Goal: Task Accomplishment & Management: Manage account settings

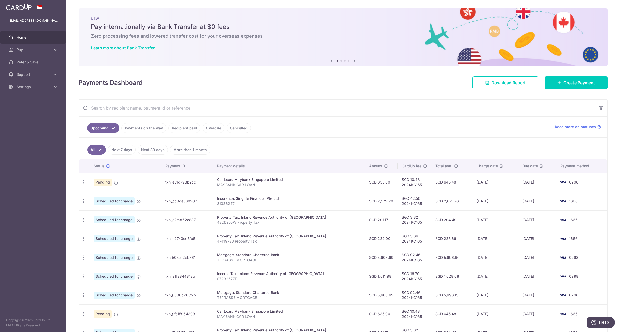
scroll to position [68, 0]
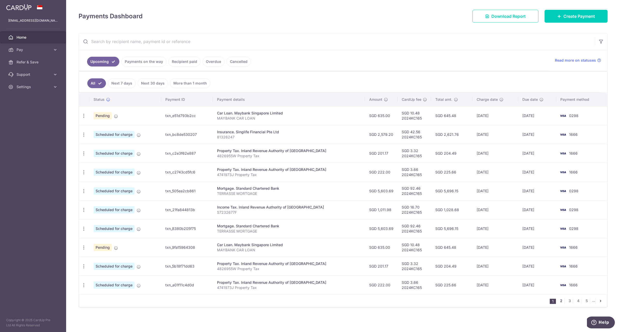
click at [558, 300] on link "2" at bounding box center [561, 301] width 6 height 6
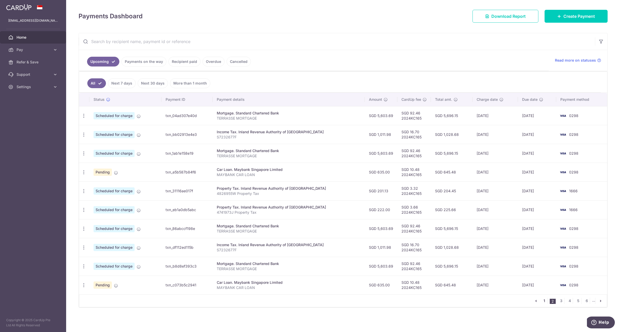
click at [541, 300] on link "1" at bounding box center [544, 301] width 6 height 6
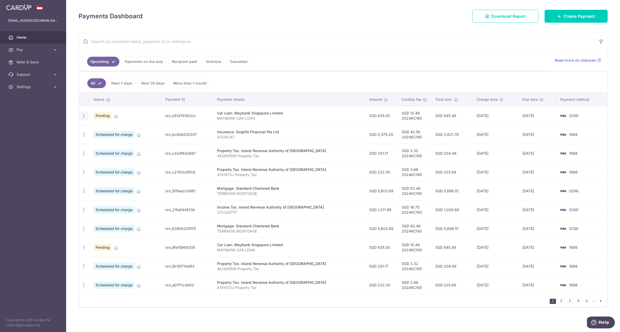
click at [85, 116] on icon "button" at bounding box center [83, 115] width 5 height 5
click at [394, 72] on hr at bounding box center [343, 72] width 528 height 0
click at [558, 302] on link "2" at bounding box center [561, 301] width 6 height 6
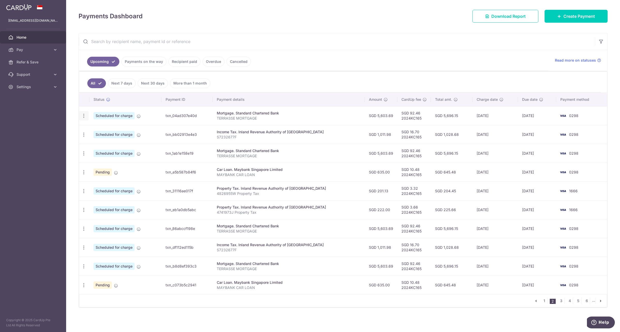
click at [83, 115] on icon "button" at bounding box center [83, 115] width 5 height 5
click at [110, 130] on span "Update payment" at bounding box center [111, 130] width 35 height 6
radio input "true"
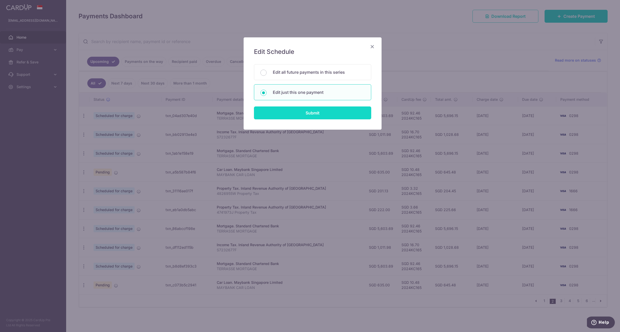
click at [351, 112] on input "Submit" at bounding box center [312, 113] width 117 height 13
radio input "true"
type input "5,603.69"
type input "[DATE]"
type input "TERRASSE MORTGAGE"
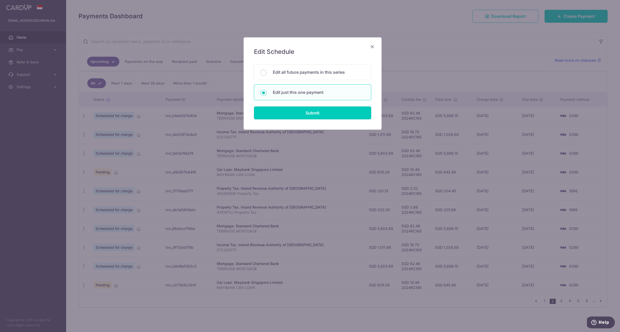
type input "2024KC165"
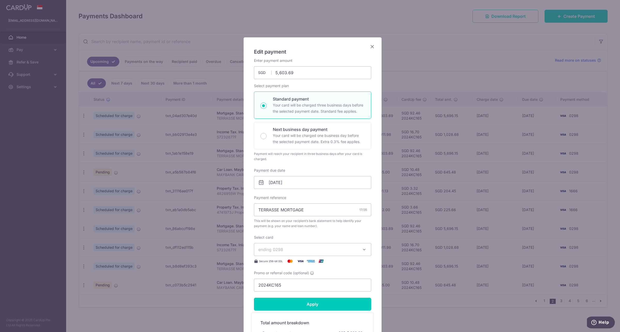
click at [319, 247] on span "ending 0298" at bounding box center [307, 250] width 99 height 6
click at [287, 286] on span "**** 1666" at bounding box center [280, 286] width 19 height 6
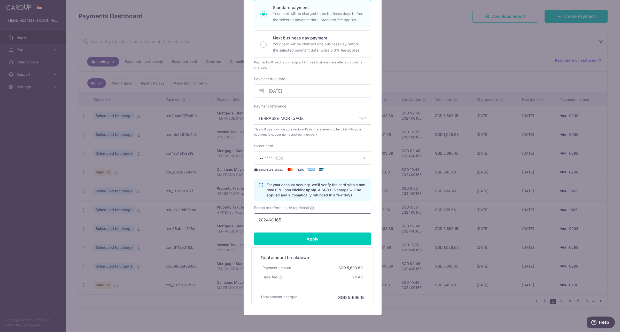
scroll to position [96, 0]
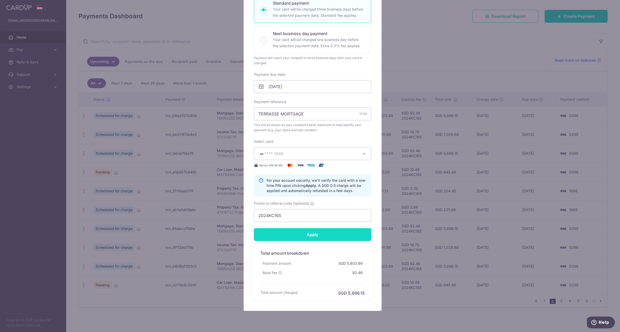
click at [342, 234] on input "Apply" at bounding box center [312, 234] width 117 height 13
type input "Successfully Applied"
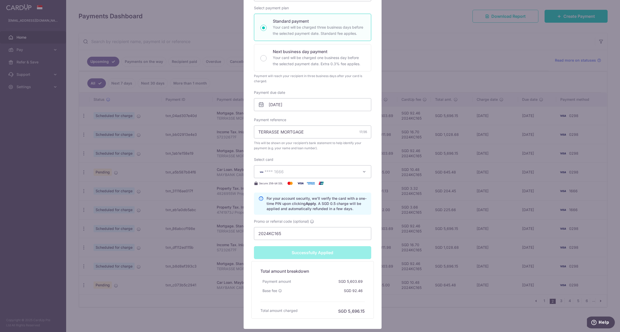
scroll to position [114, 0]
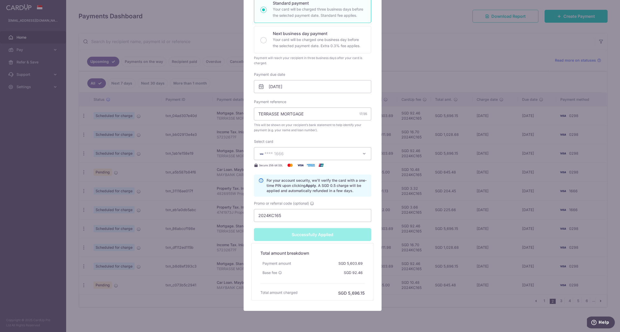
click at [471, 56] on div "Edit payment By clicking apply, you will make changes to all payments to Standa…" at bounding box center [310, 166] width 620 height 332
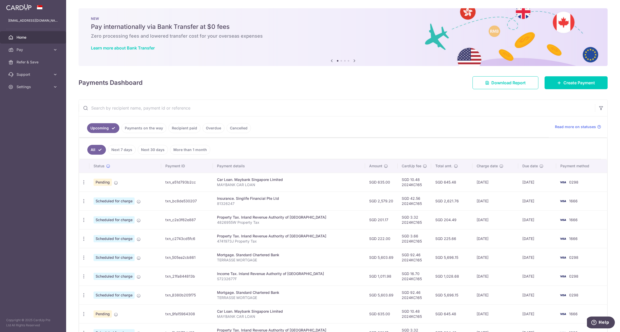
scroll to position [68, 0]
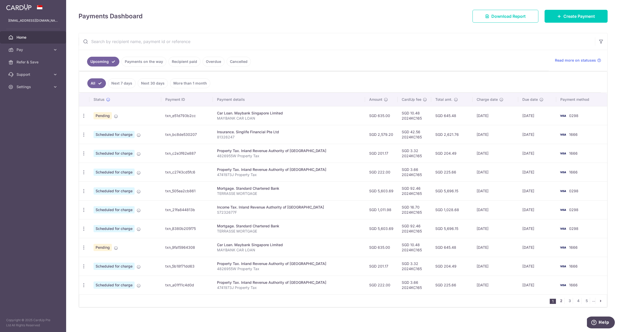
click at [558, 300] on link "2" at bounding box center [561, 301] width 6 height 6
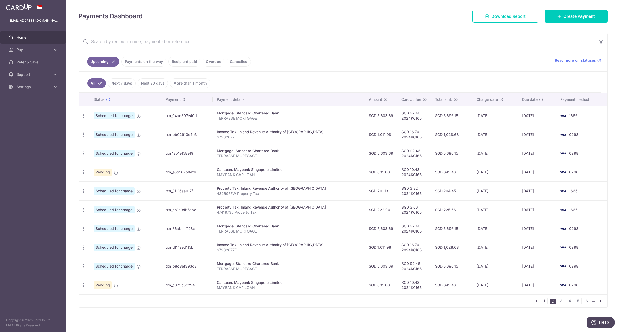
click at [541, 301] on link "1" at bounding box center [544, 301] width 6 height 6
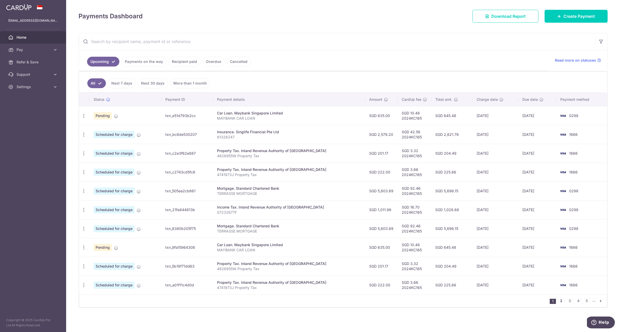
click at [558, 303] on link "2" at bounding box center [561, 301] width 6 height 6
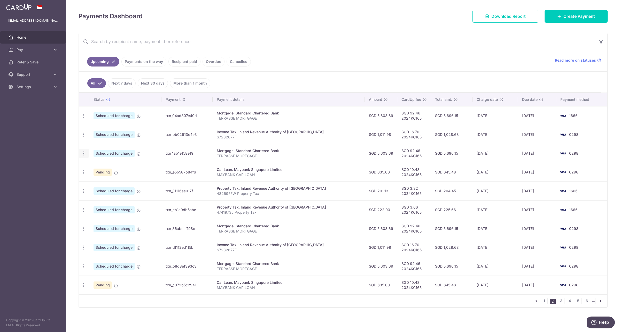
click at [84, 153] on icon "button" at bounding box center [83, 153] width 5 height 5
click at [109, 168] on span "Update payment" at bounding box center [111, 168] width 35 height 6
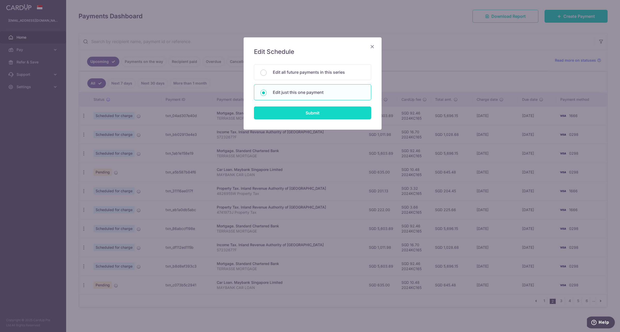
click at [331, 111] on input "Submit" at bounding box center [312, 113] width 117 height 13
radio input "true"
type input "5,603.69"
type input "[DATE]"
type input "TERRASSE MORTGAGE"
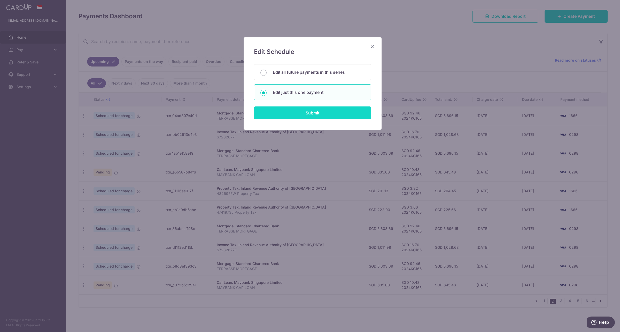
type input "2024KC165"
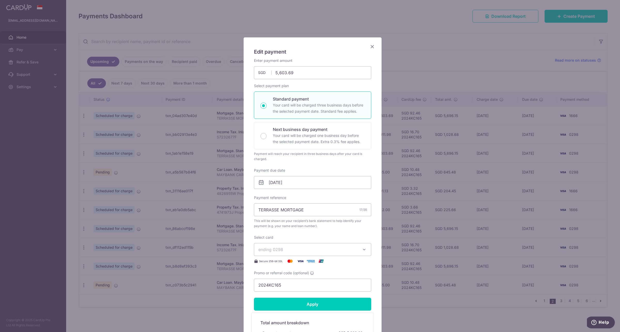
scroll to position [86, 0]
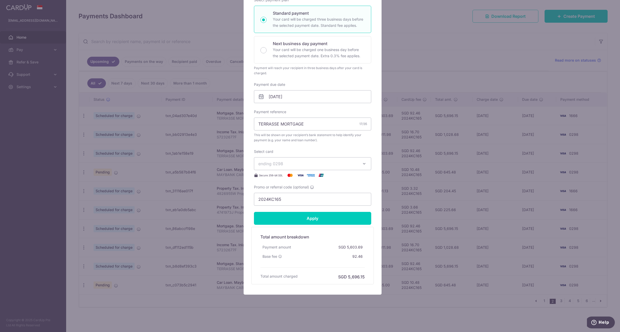
click at [295, 167] on span "ending 0298" at bounding box center [307, 164] width 99 height 6
click at [286, 200] on span "**** 1666" at bounding box center [280, 200] width 19 height 6
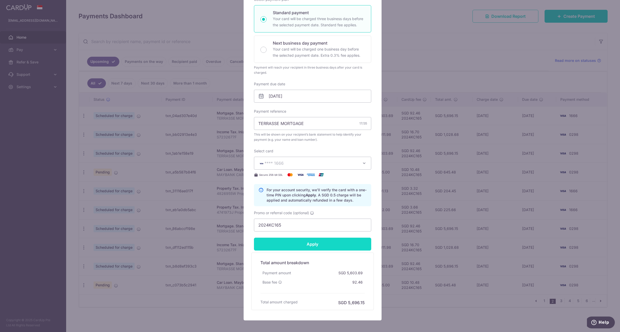
click at [327, 245] on input "Apply" at bounding box center [312, 244] width 117 height 13
click at [304, 246] on input "Apply" at bounding box center [312, 244] width 117 height 13
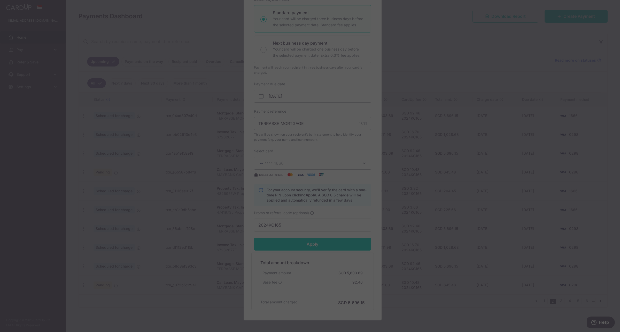
type input "Successfully Applied"
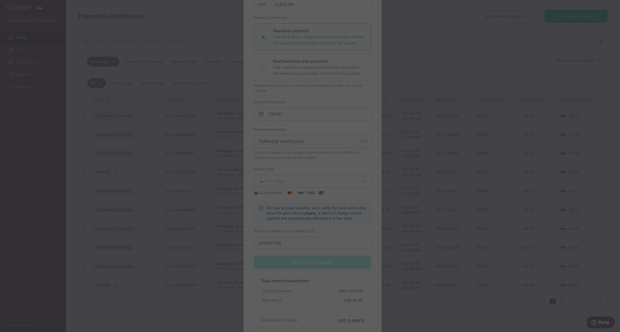
scroll to position [105, 0]
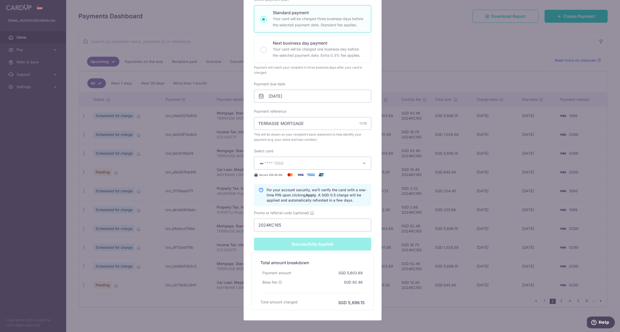
click at [437, 72] on div "Edit payment By clicking apply, you will make changes to all payments to Standa…" at bounding box center [310, 166] width 620 height 332
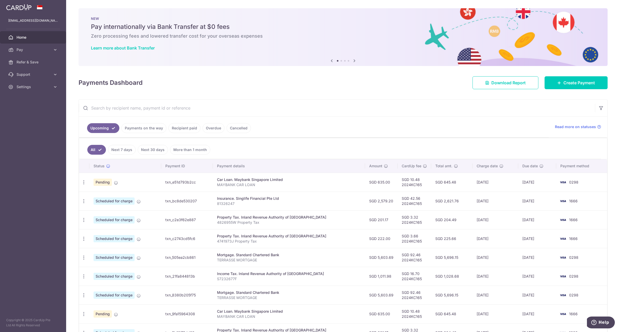
scroll to position [68, 0]
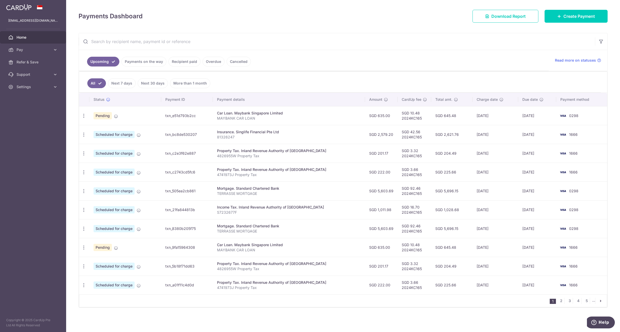
click at [371, 53] on ul "Upcoming Payments on the way Recipient paid Overdue Cancelled" at bounding box center [314, 60] width 470 height 21
